Goal: Transaction & Acquisition: Purchase product/service

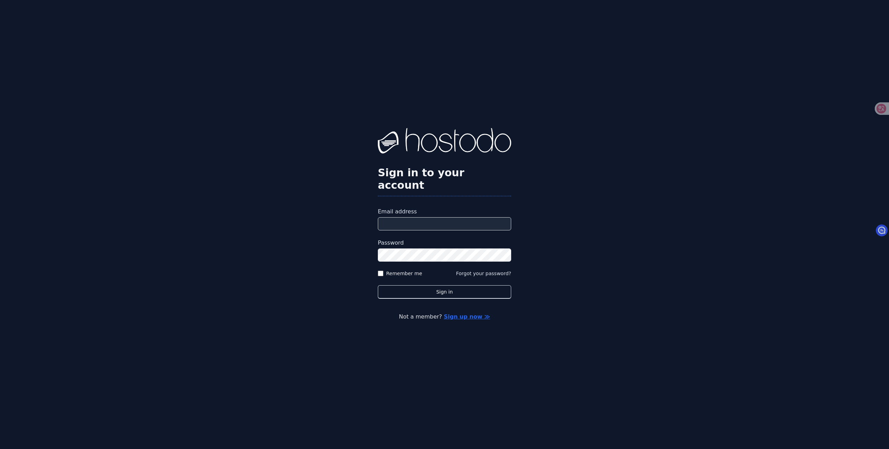
type input "**********"
click at [394, 270] on label "Remember me" at bounding box center [404, 273] width 36 height 7
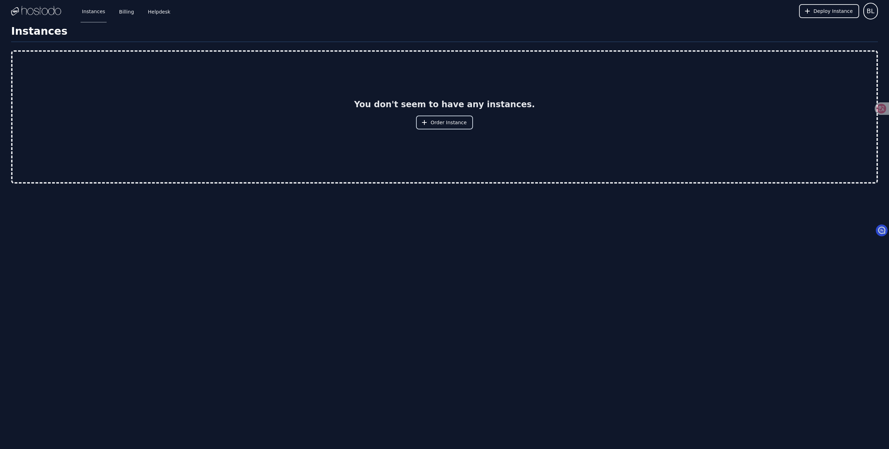
click at [447, 123] on span "Order Instance" at bounding box center [449, 122] width 36 height 7
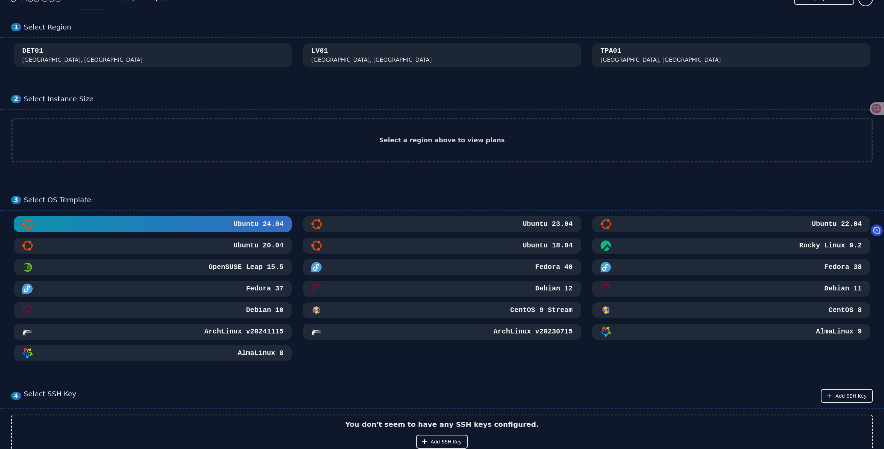
scroll to position [7, 0]
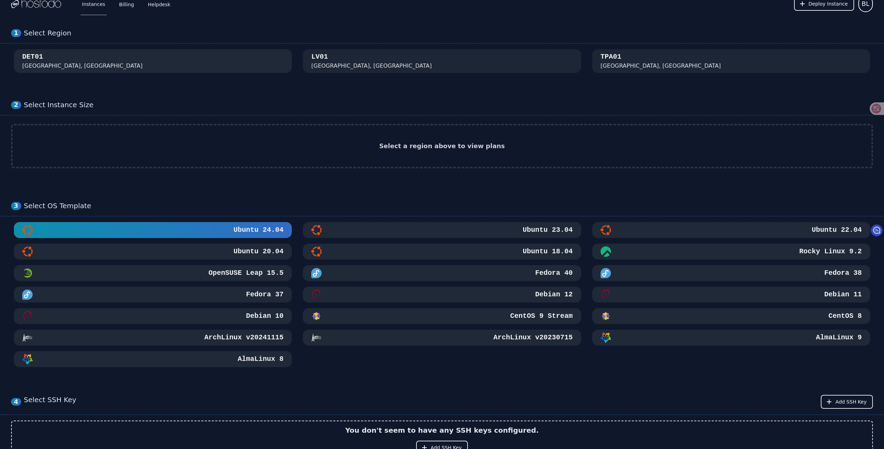
click at [204, 61] on div "DET01 [GEOGRAPHIC_DATA], [GEOGRAPHIC_DATA]" at bounding box center [152, 61] width 261 height 18
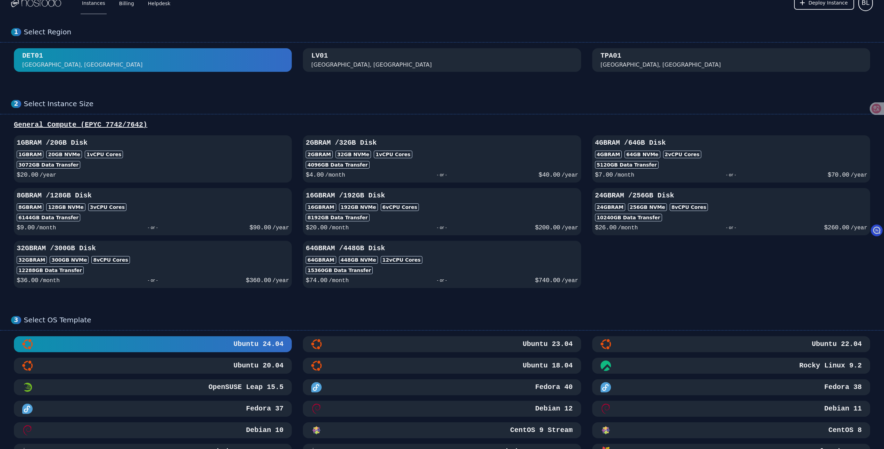
scroll to position [9, 0]
click at [399, 56] on div "[GEOGRAPHIC_DATA], [GEOGRAPHIC_DATA]" at bounding box center [441, 60] width 261 height 18
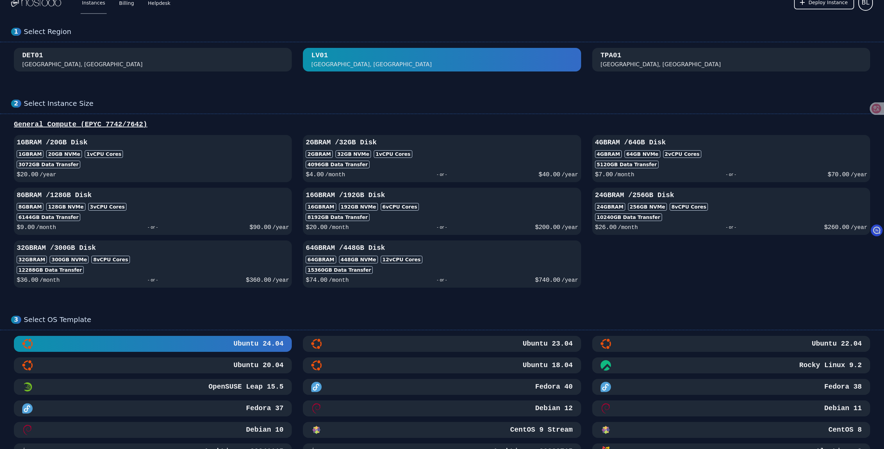
click at [222, 63] on div "DET01 [GEOGRAPHIC_DATA], [GEOGRAPHIC_DATA]" at bounding box center [152, 60] width 261 height 18
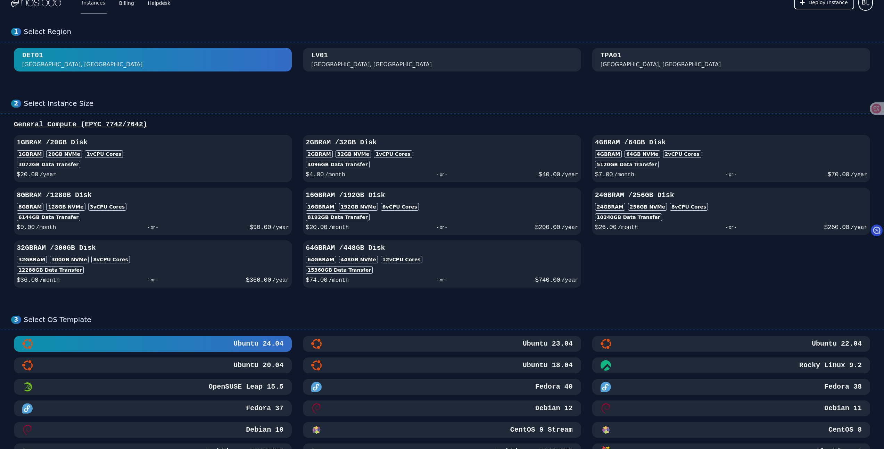
click at [369, 59] on div "[GEOGRAPHIC_DATA], [GEOGRAPHIC_DATA]" at bounding box center [441, 60] width 261 height 18
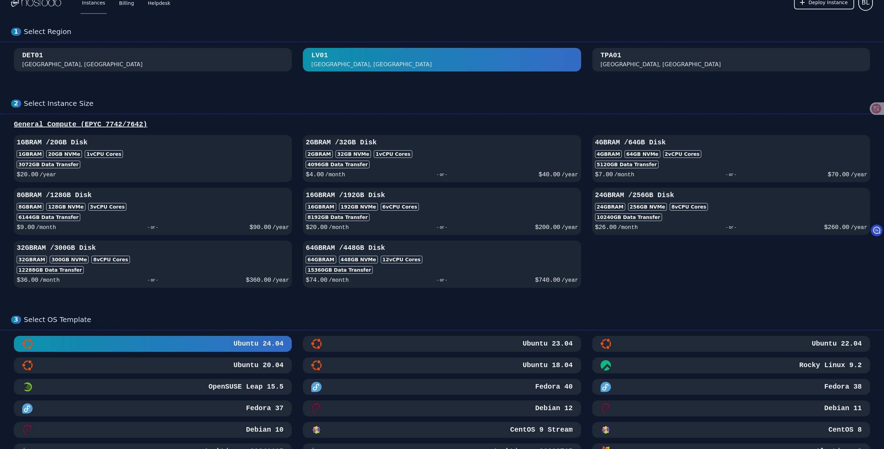
click at [634, 62] on div "TPA01 [GEOGRAPHIC_DATA], [GEOGRAPHIC_DATA]" at bounding box center [730, 60] width 261 height 18
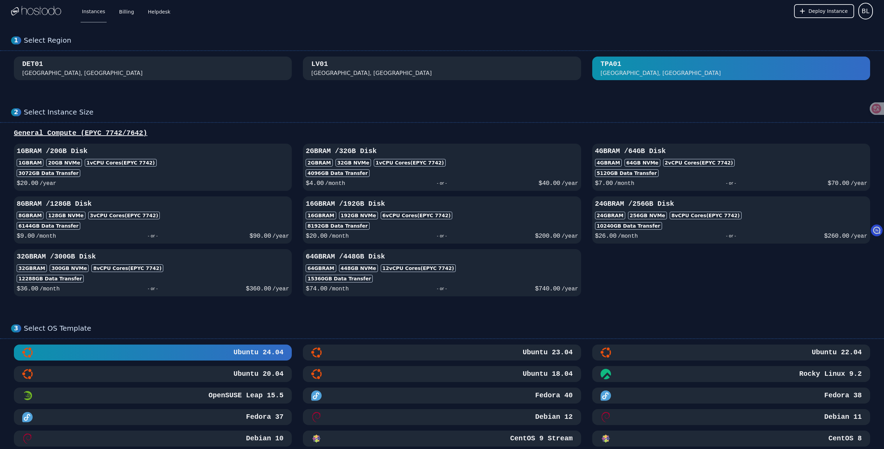
click at [386, 73] on div "[GEOGRAPHIC_DATA], [GEOGRAPHIC_DATA]" at bounding box center [441, 68] width 261 height 18
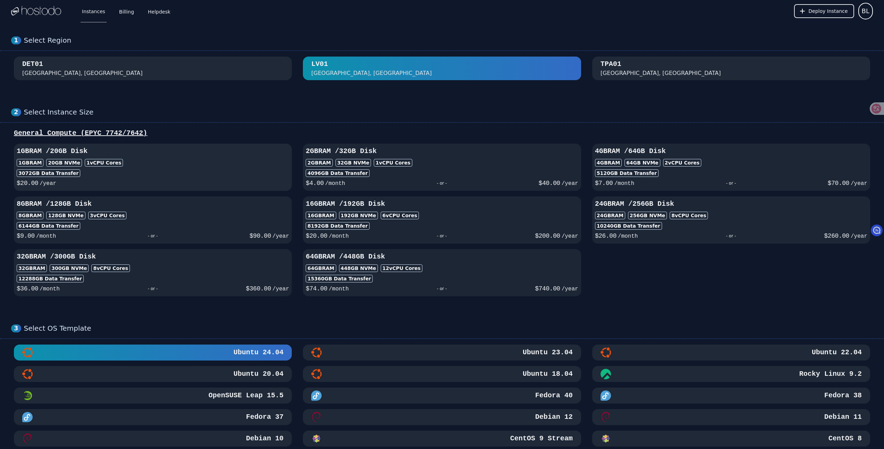
click at [244, 160] on div "1GB RAM 20 GB NVMe 1 vCPU Cores" at bounding box center [153, 163] width 272 height 8
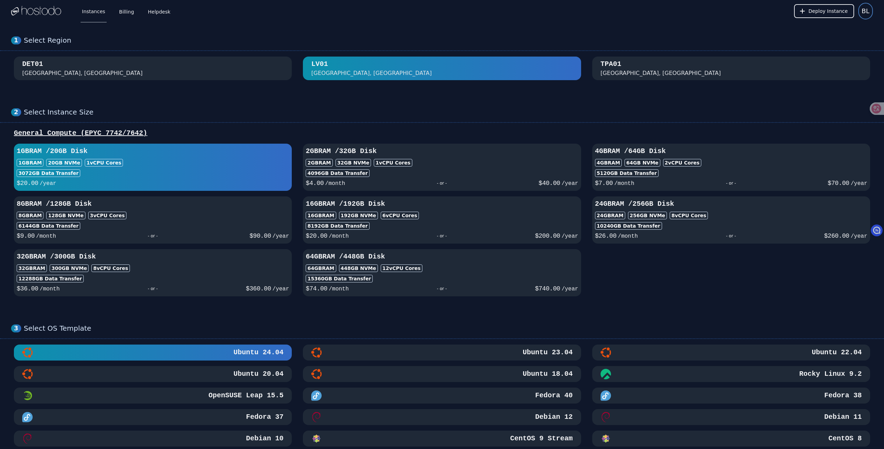
click at [865, 10] on span "BL" at bounding box center [865, 11] width 8 height 10
click at [848, 29] on button "Settings" at bounding box center [839, 30] width 67 height 12
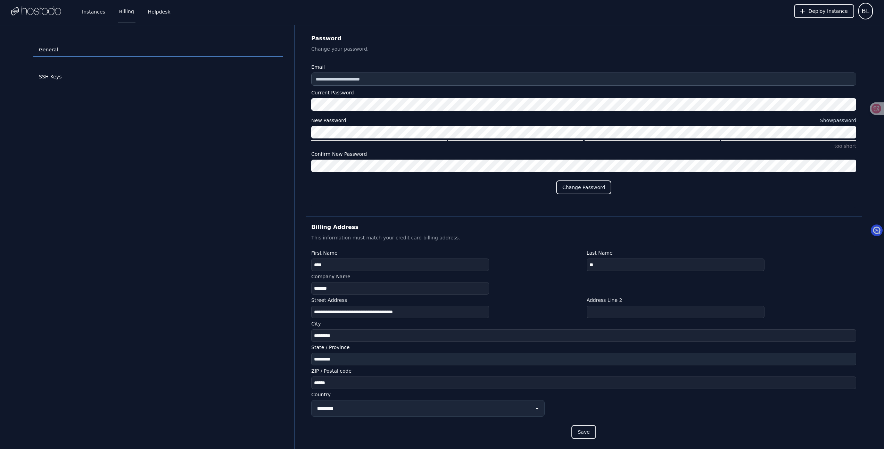
click at [132, 17] on link "Billing" at bounding box center [127, 11] width 18 height 23
